Goal: Task Accomplishment & Management: Use online tool/utility

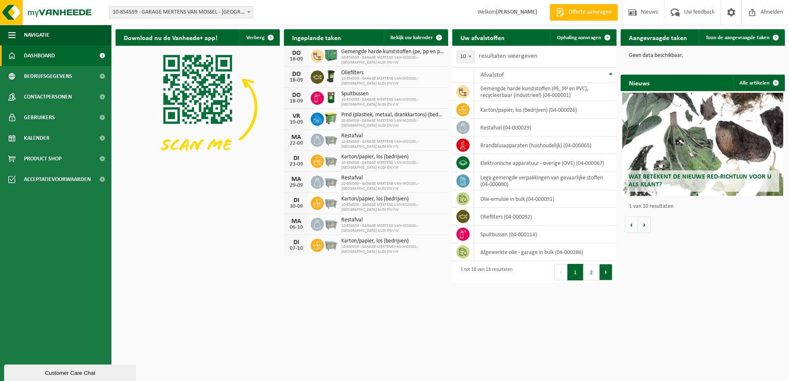
click at [603, 274] on button "Volgende" at bounding box center [606, 272] width 13 height 17
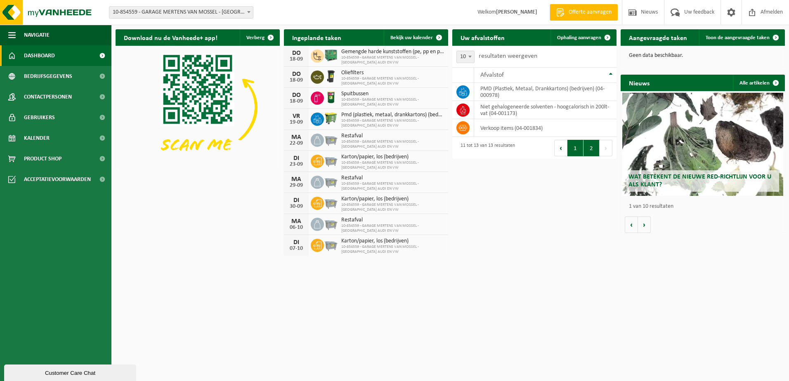
click at [576, 150] on button "1" at bounding box center [575, 148] width 16 height 17
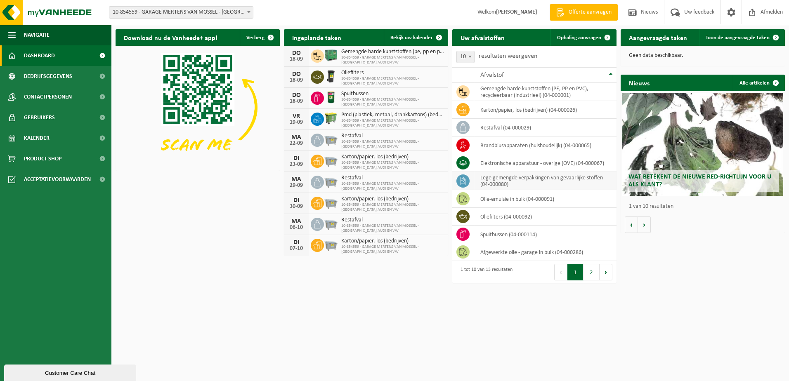
click at [560, 183] on td "lege gemengde verpakkingen van gevaarlijke stoffen (04-000080)" at bounding box center [545, 181] width 142 height 18
click at [465, 182] on icon at bounding box center [463, 181] width 8 height 8
click at [583, 183] on td "lege gemengde verpakkingen van gevaarlijke stoffen (04-000080)" at bounding box center [545, 181] width 142 height 18
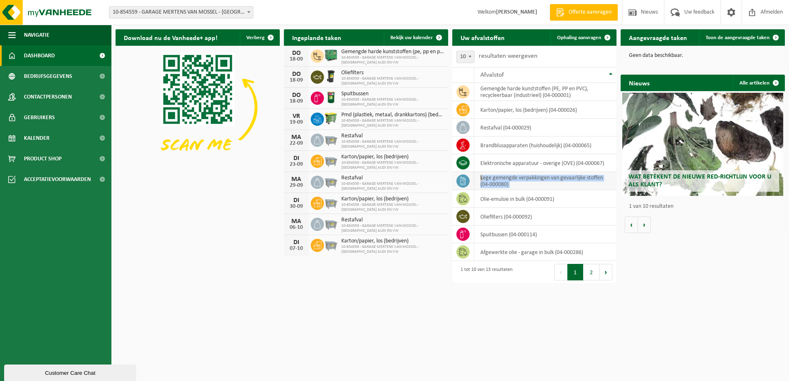
click at [583, 183] on td "lege gemengde verpakkingen van gevaarlijke stoffen (04-000080)" at bounding box center [545, 181] width 142 height 18
click at [589, 35] on span "Ophaling aanvragen" at bounding box center [579, 37] width 44 height 5
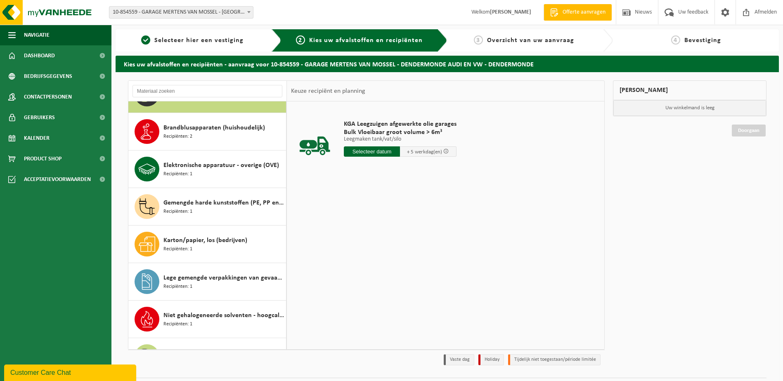
scroll to position [29, 0]
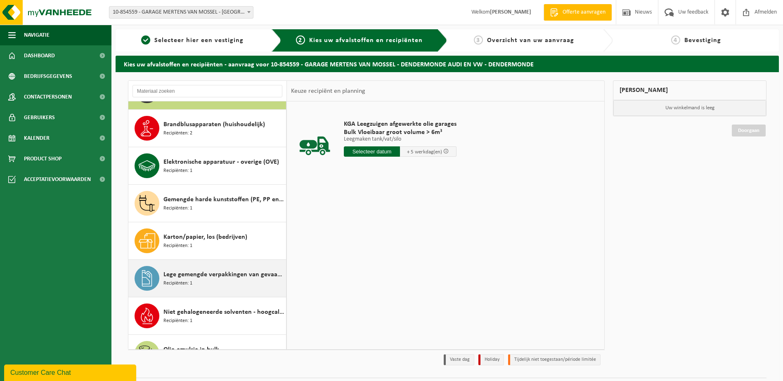
click at [222, 276] on span "Lege gemengde verpakkingen van gevaarlijke stoffen" at bounding box center [223, 275] width 121 height 10
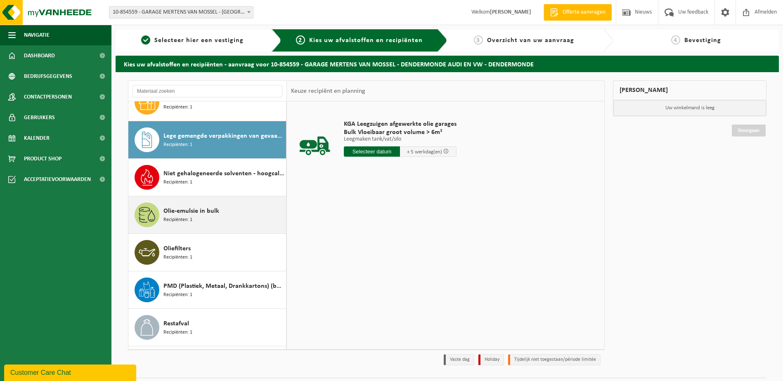
scroll to position [188, 0]
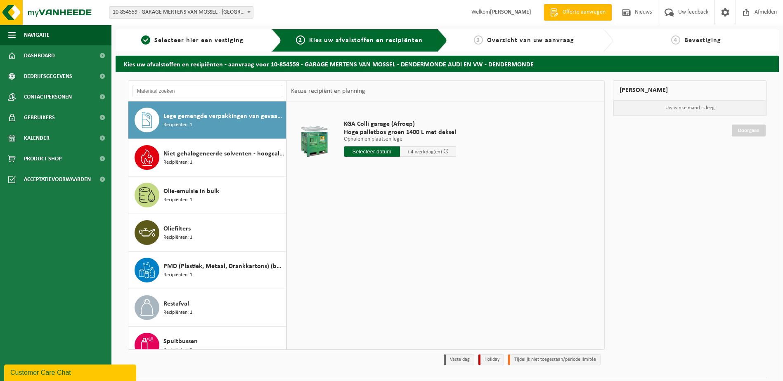
click at [383, 151] on input "text" at bounding box center [372, 152] width 56 height 10
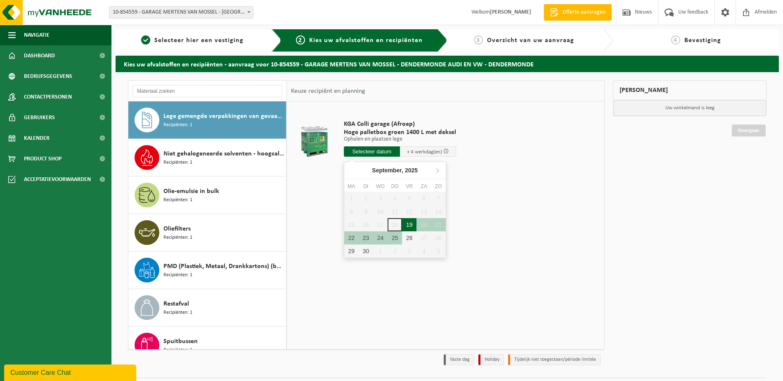
click at [410, 225] on div "19" at bounding box center [409, 224] width 14 height 13
type input "Van 2025-09-19"
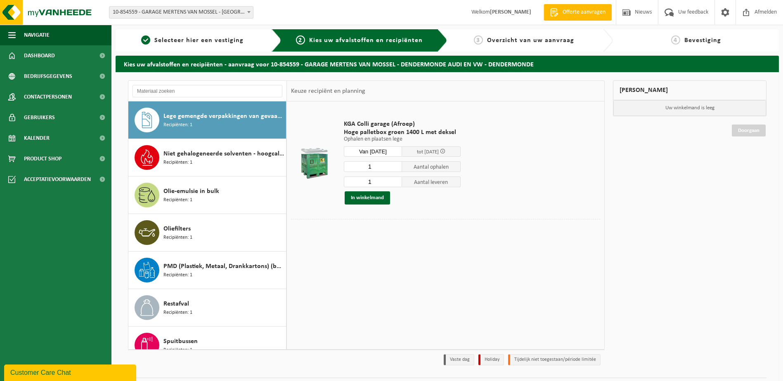
drag, startPoint x: 373, startPoint y: 195, endPoint x: 384, endPoint y: 185, distance: 14.9
click at [377, 189] on div "1 Aantal ophalen 1 Aantal leveren In winkelmand" at bounding box center [402, 183] width 117 height 44
click at [366, 198] on button "In winkelmand" at bounding box center [367, 197] width 45 height 13
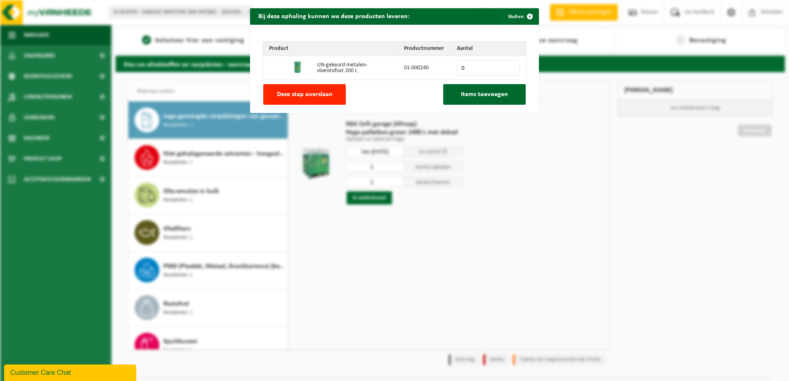
drag, startPoint x: 494, startPoint y: 71, endPoint x: 442, endPoint y: 69, distance: 51.6
click at [442, 69] on tr "UN-gekeurd metalen-vloeistofvat 200 L 01-000240 0" at bounding box center [394, 68] width 263 height 24
type input "1"
click at [486, 97] on span "Items toevoegen" at bounding box center [484, 94] width 47 height 7
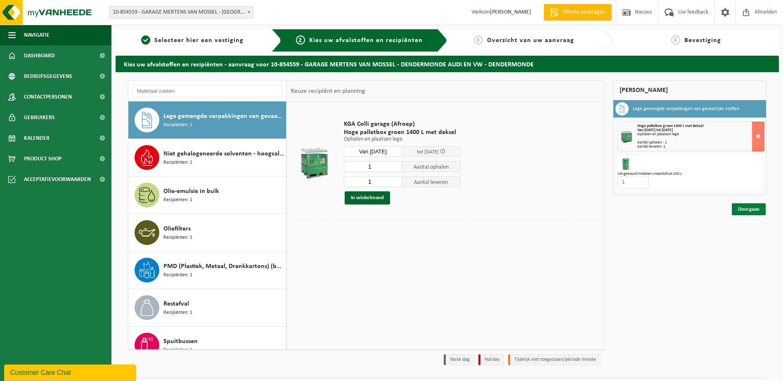
click at [741, 206] on link "Doorgaan" at bounding box center [749, 209] width 34 height 12
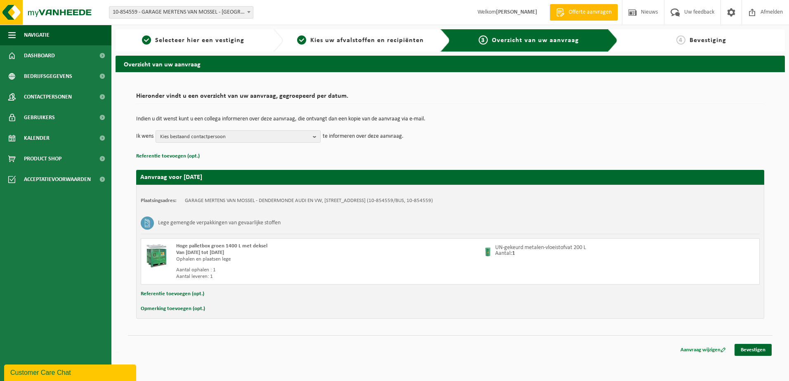
click at [704, 348] on link "Aanvraag wijzigen" at bounding box center [703, 350] width 58 height 12
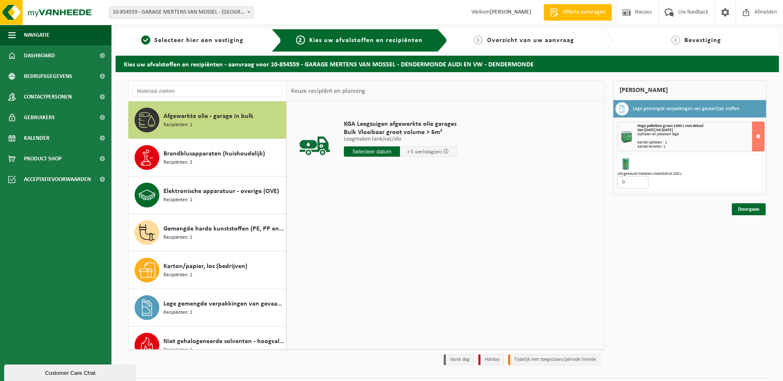
drag, startPoint x: 640, startPoint y: 182, endPoint x: 603, endPoint y: 183, distance: 36.7
type input "0"
click at [617, 183] on input "0" at bounding box center [632, 182] width 31 height 12
click at [745, 206] on link "Doorgaan" at bounding box center [749, 209] width 34 height 12
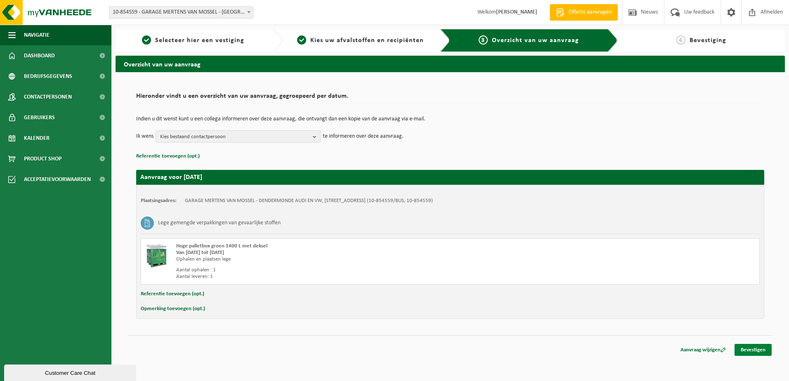
click at [751, 350] on link "Bevestigen" at bounding box center [753, 350] width 37 height 12
